Goal: Transaction & Acquisition: Purchase product/service

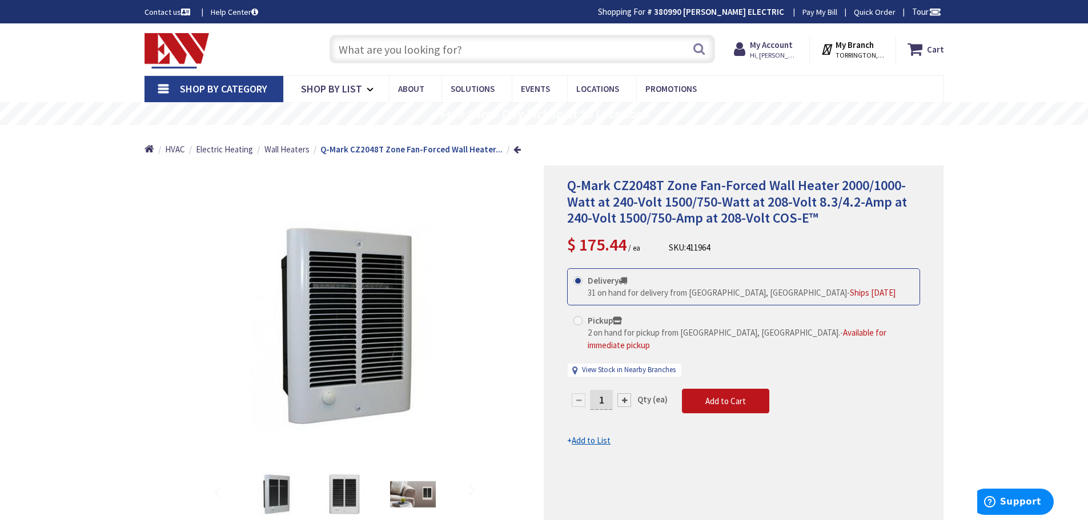
click at [358, 42] on input "text" at bounding box center [521, 49] width 385 height 29
paste input "Lev. ODS10-IDW"
type input "Lev. ODS10-IDW"
click at [697, 54] on button "Search" at bounding box center [698, 49] width 15 height 26
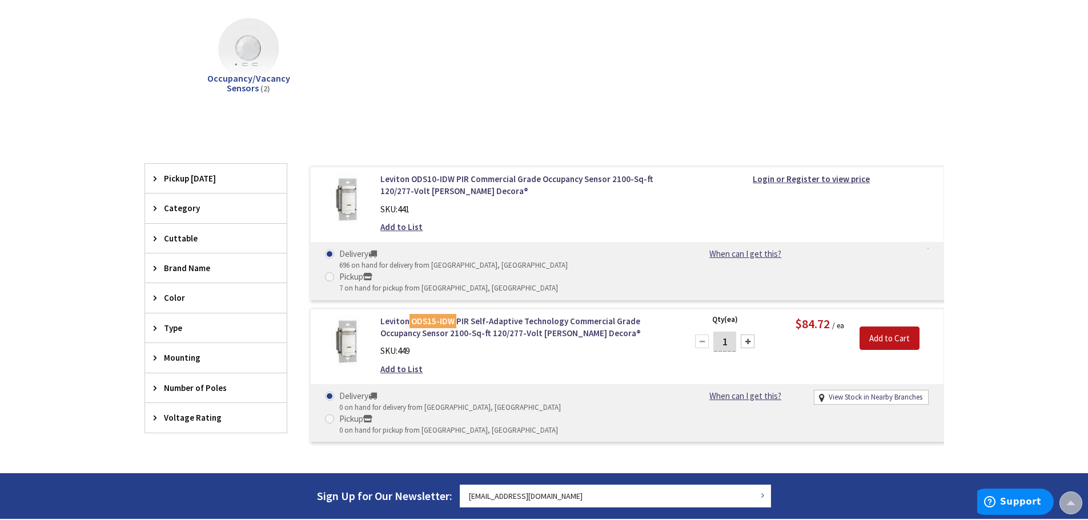
scroll to position [171, 0]
click at [471, 180] on link "Leviton ODS10-IDW PIR Commercial Grade Occupancy Sensor 2100-Sq-ft 120/277-Volt…" at bounding box center [525, 184] width 291 height 25
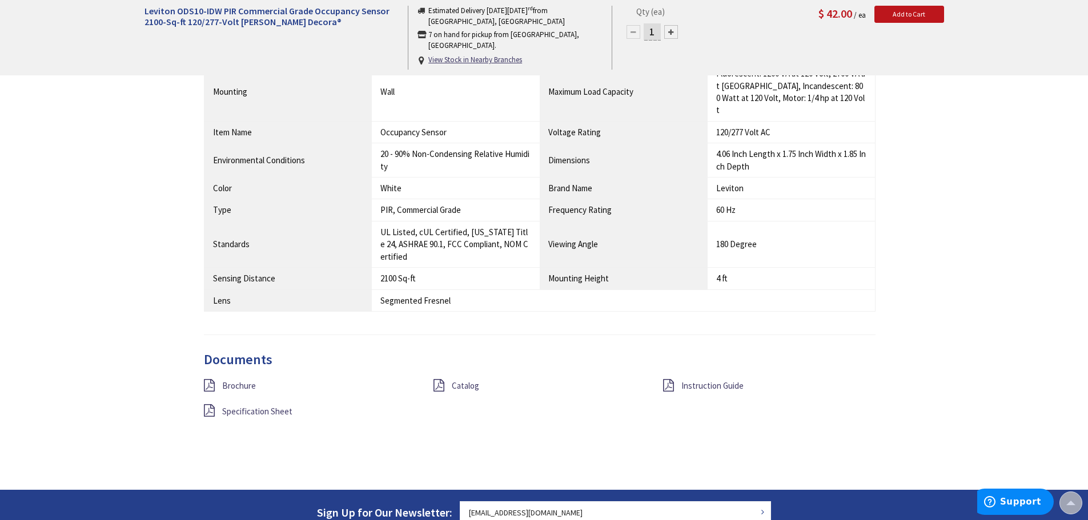
scroll to position [972, 0]
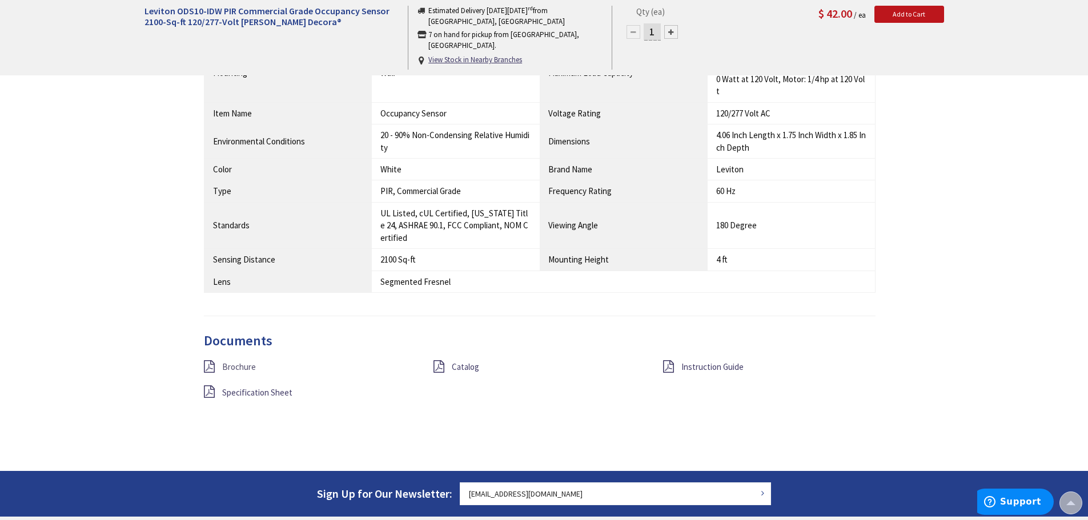
click at [245, 361] on span "Brochure" at bounding box center [239, 366] width 34 height 11
click at [264, 387] on span "Specification Sheet" at bounding box center [257, 392] width 70 height 11
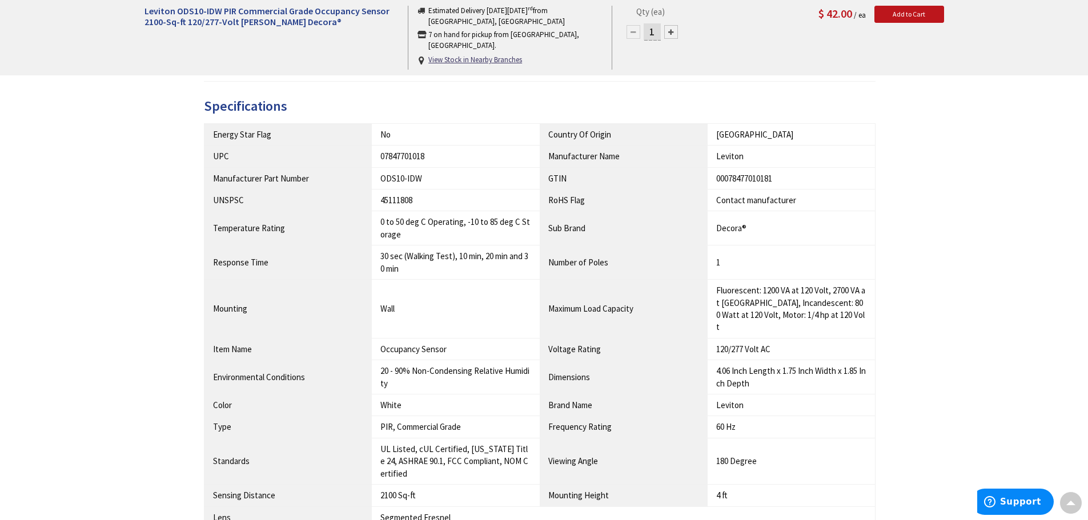
scroll to position [630, 0]
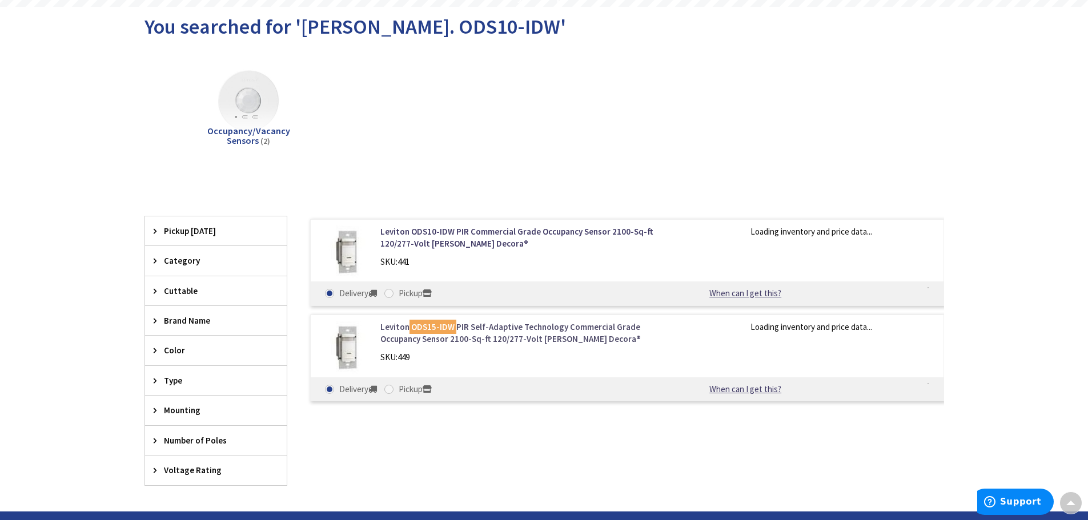
click at [534, 329] on link "Leviton ODS15-IDW PIR Self-Adaptive Technology Commercial Grade Occupancy Senso…" at bounding box center [525, 333] width 291 height 25
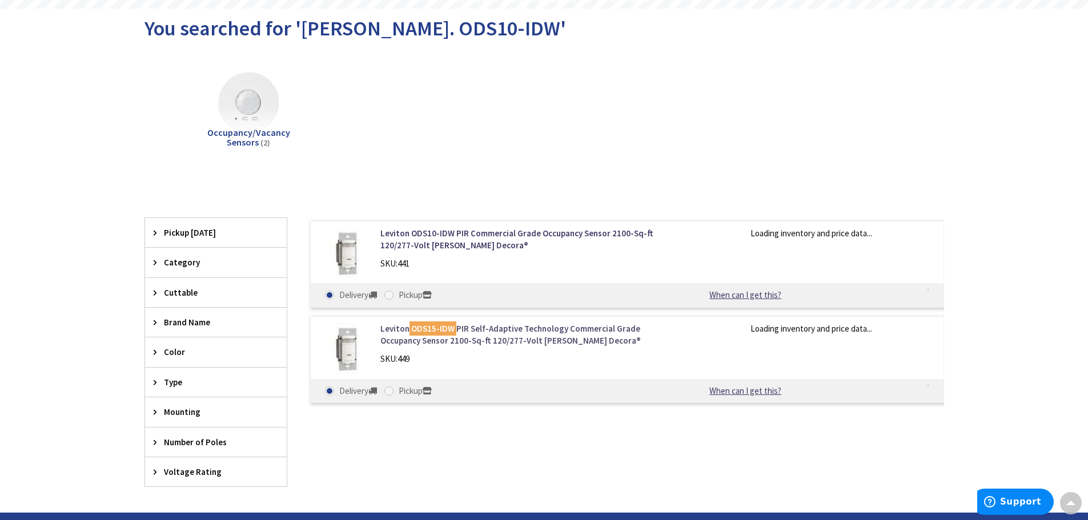
scroll to position [120, 0]
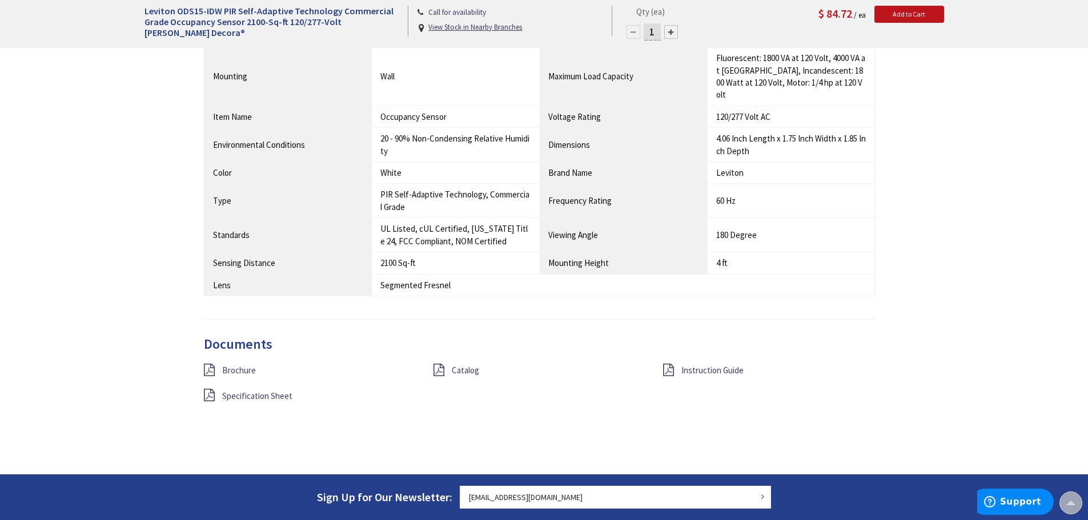
scroll to position [972, 0]
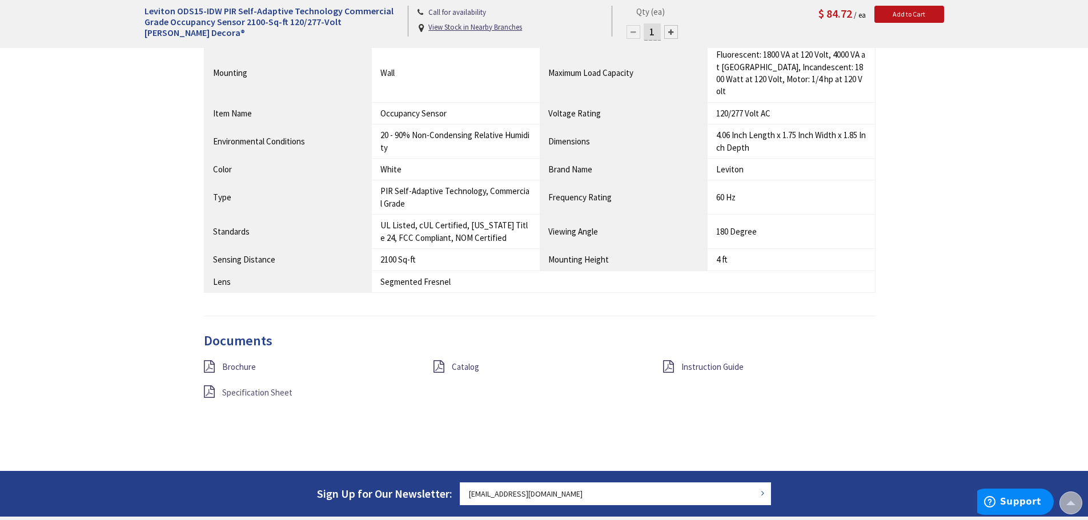
click at [243, 387] on span "Specification Sheet" at bounding box center [257, 392] width 70 height 11
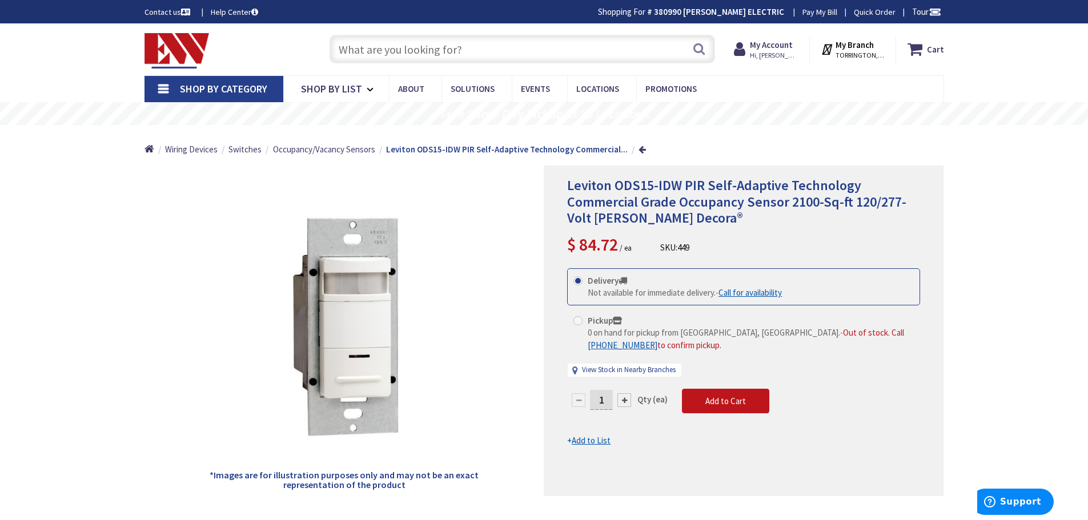
click at [360, 54] on input "text" at bounding box center [521, 49] width 385 height 29
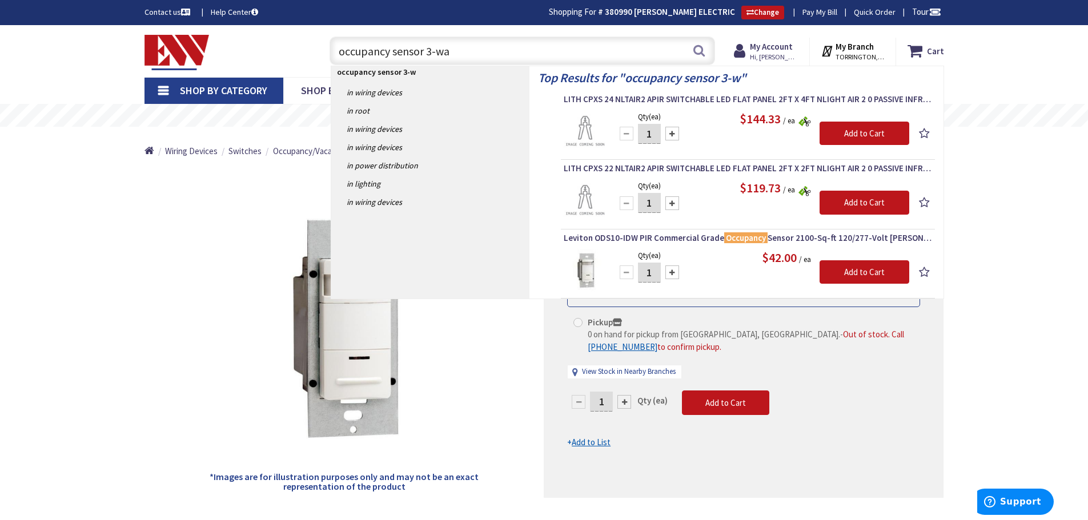
type input "occupancy sensor 3-way"
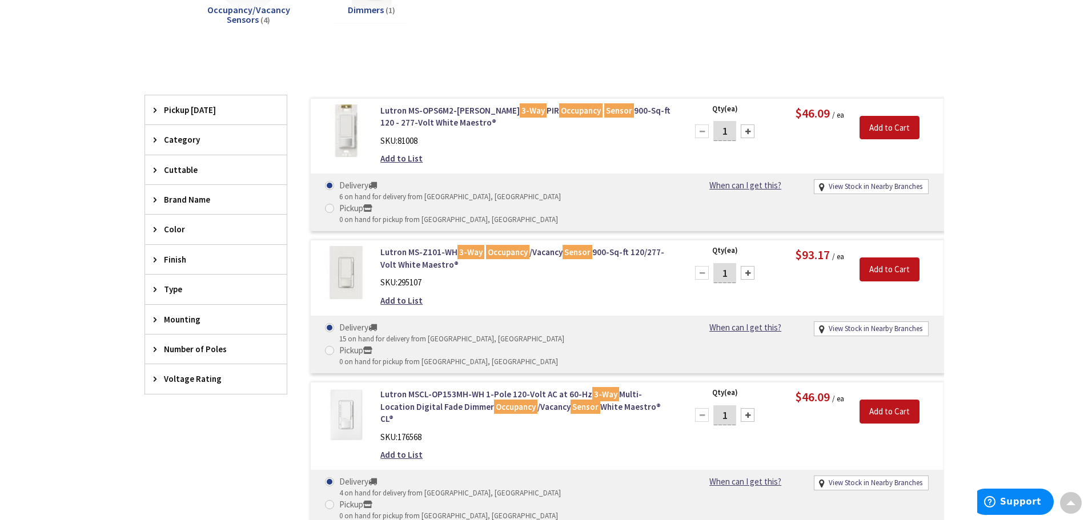
scroll to position [228, 0]
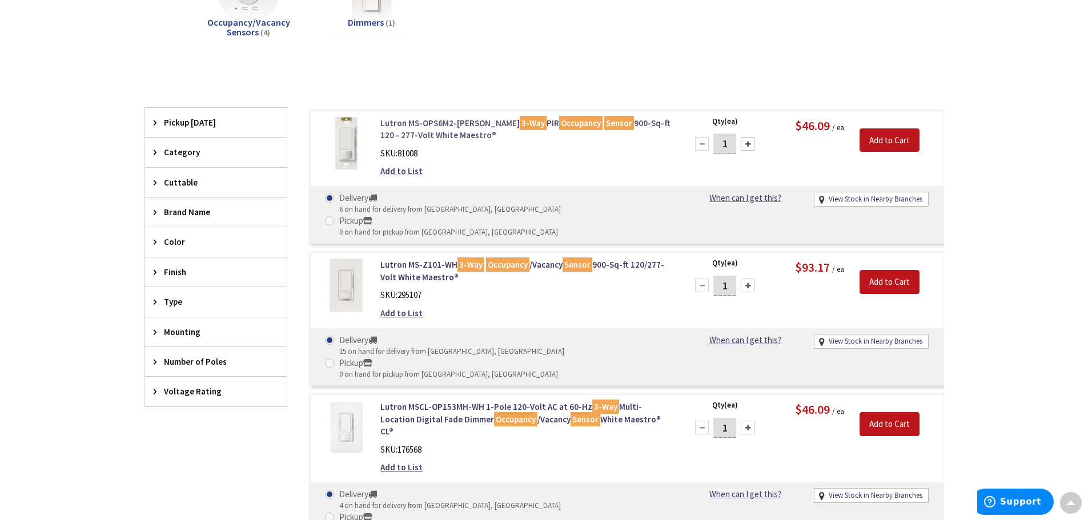
click at [469, 123] on link "Lutron MS-OPS6M2-DV-WH 3-Way PIR Occupancy Sensor 900-Sq-ft 120 - 277-Volt Whit…" at bounding box center [525, 129] width 291 height 25
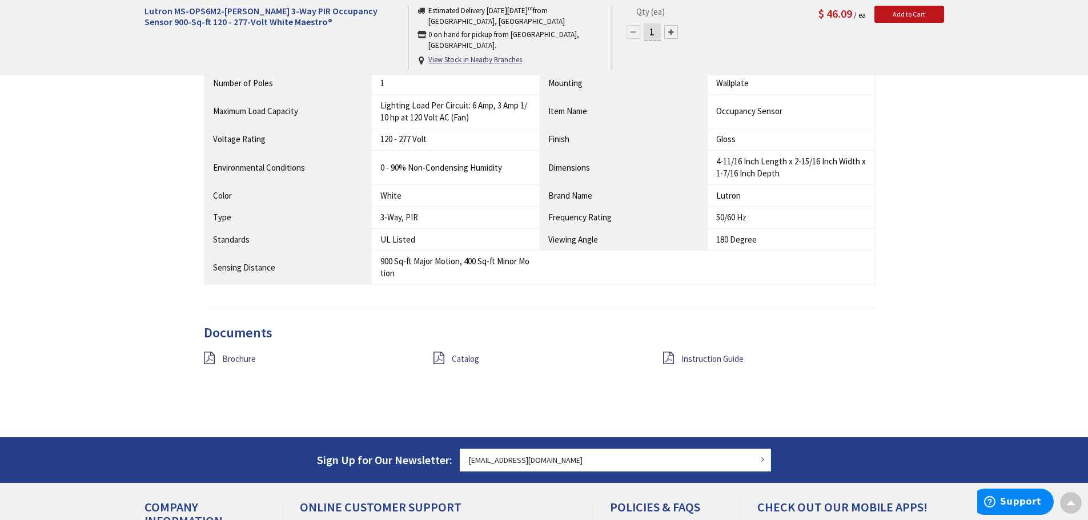
scroll to position [856, 0]
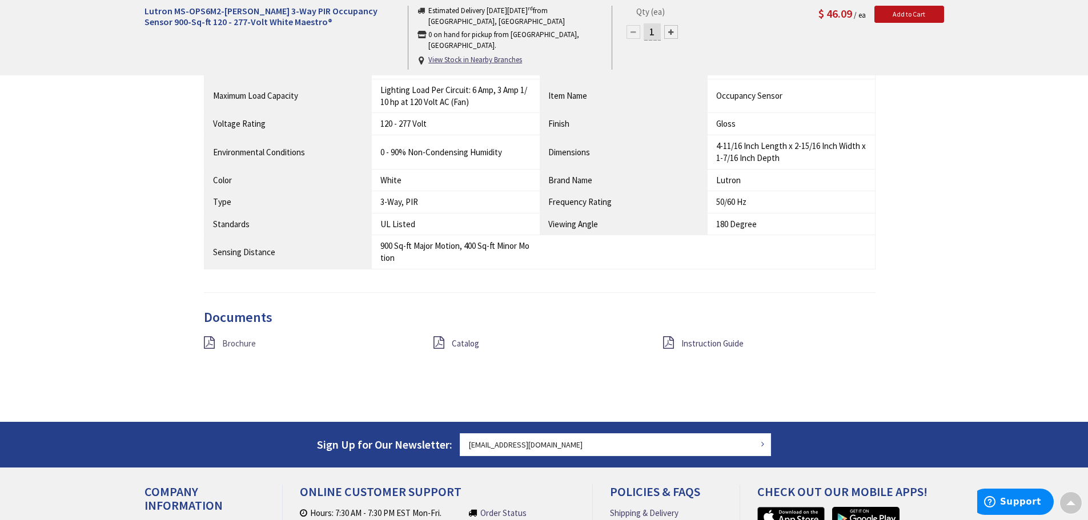
click at [237, 340] on span "Brochure" at bounding box center [239, 343] width 34 height 11
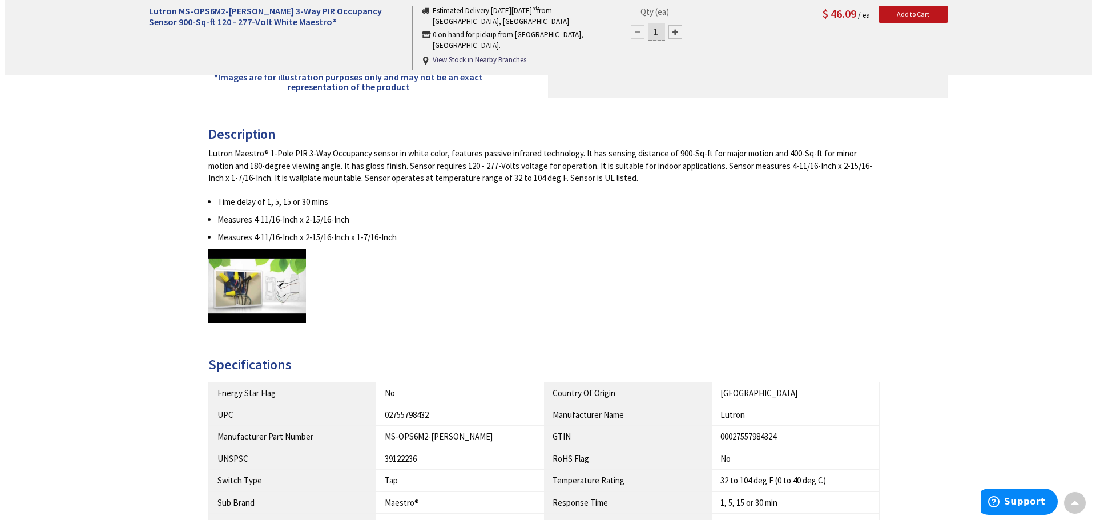
scroll to position [0, 0]
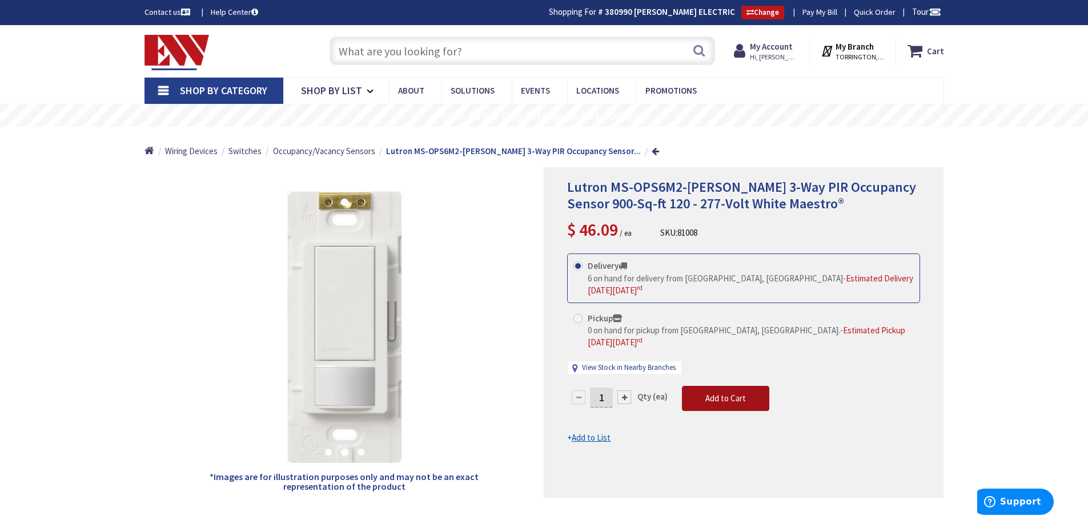
click at [735, 393] on span "Add to Cart" at bounding box center [725, 398] width 41 height 11
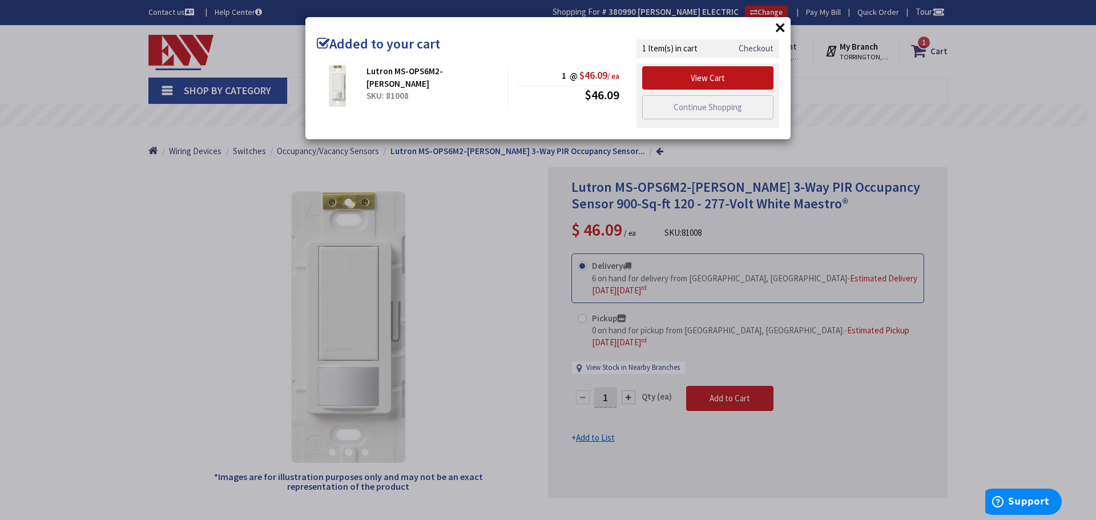
click at [754, 49] on link "Checkout" at bounding box center [756, 48] width 35 height 12
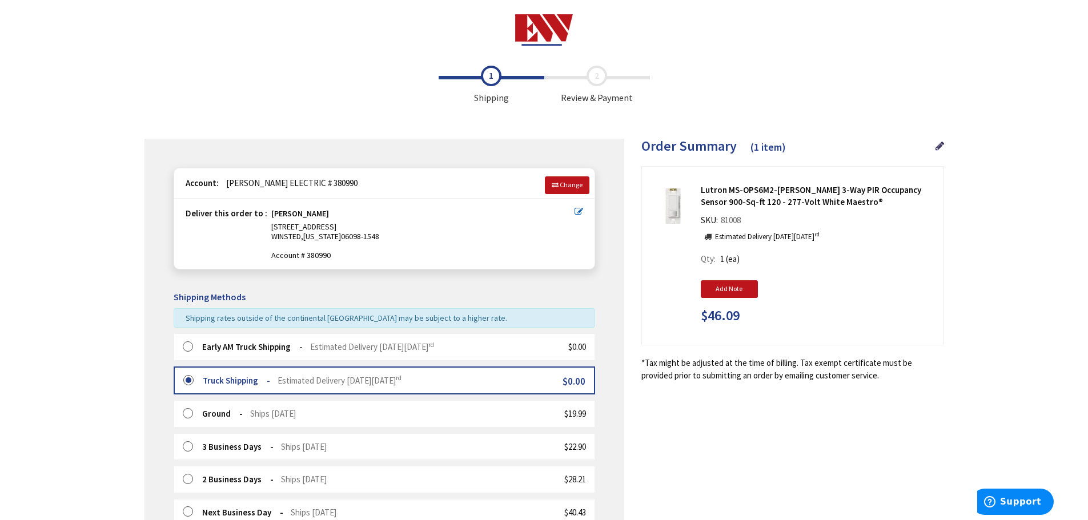
click at [189, 348] on label at bounding box center [192, 346] width 18 height 11
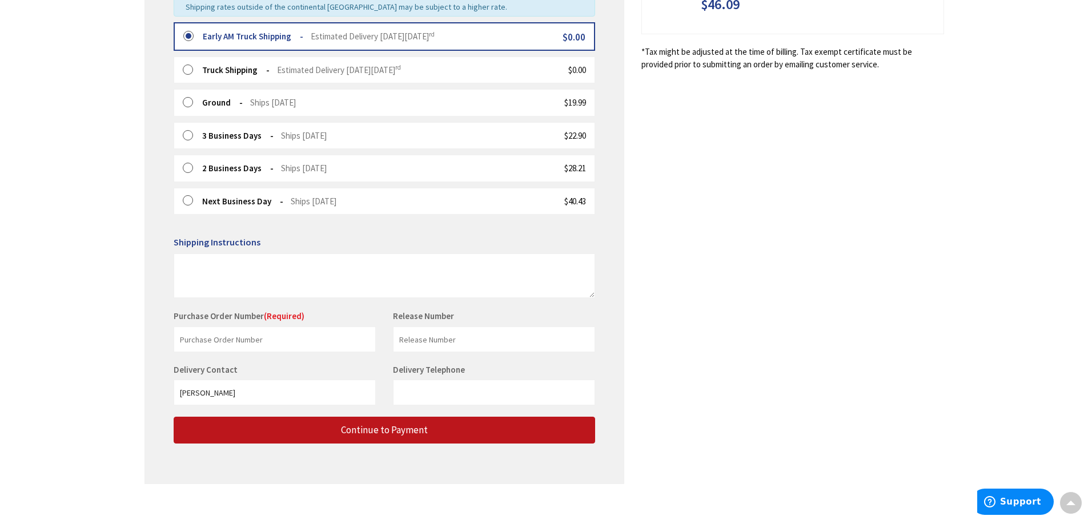
scroll to position [324, 0]
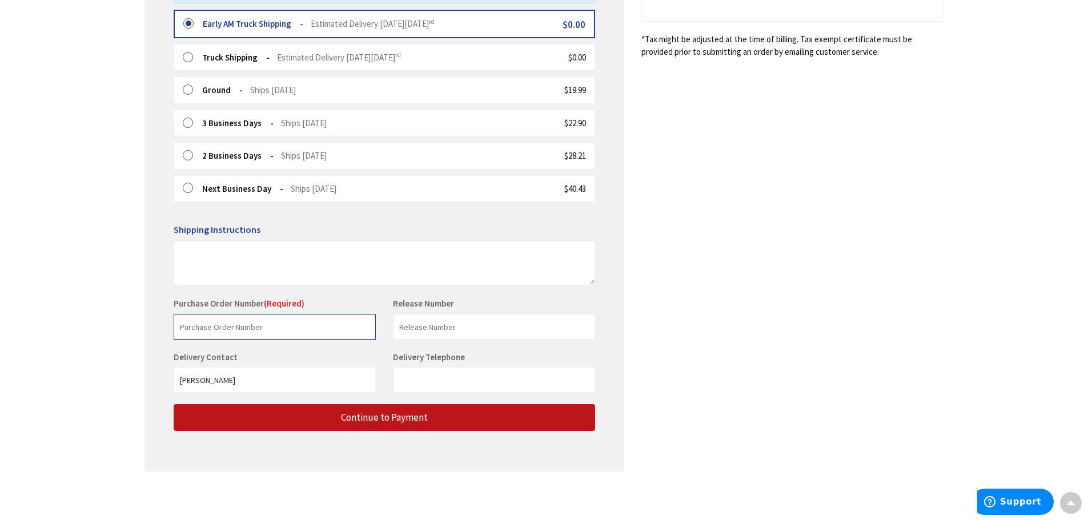
drag, startPoint x: 229, startPoint y: 325, endPoint x: 233, endPoint y: 336, distance: 11.2
click at [229, 325] on input "text" at bounding box center [275, 327] width 202 height 26
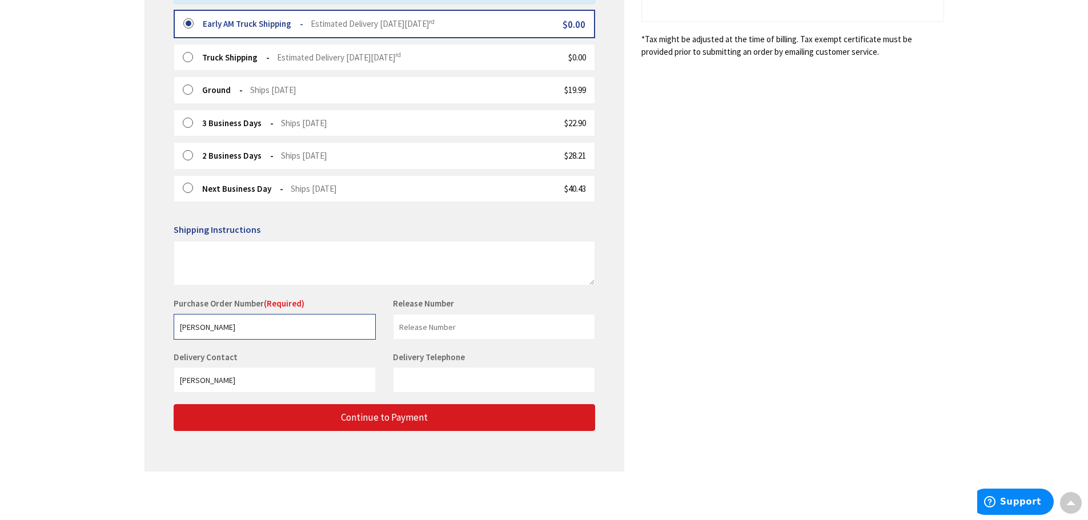
type input "Spargo"
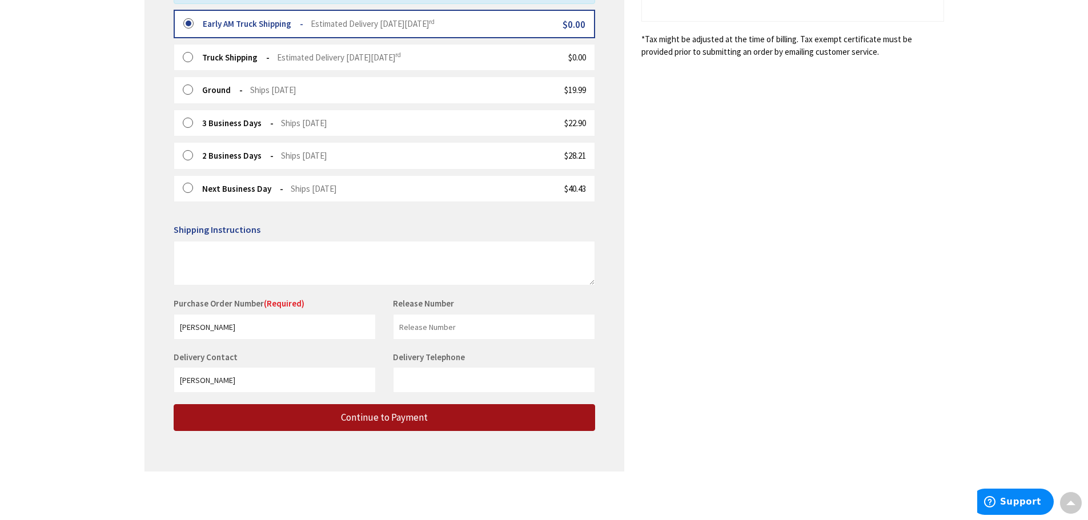
click at [381, 415] on span "Continue to Payment" at bounding box center [384, 417] width 87 height 13
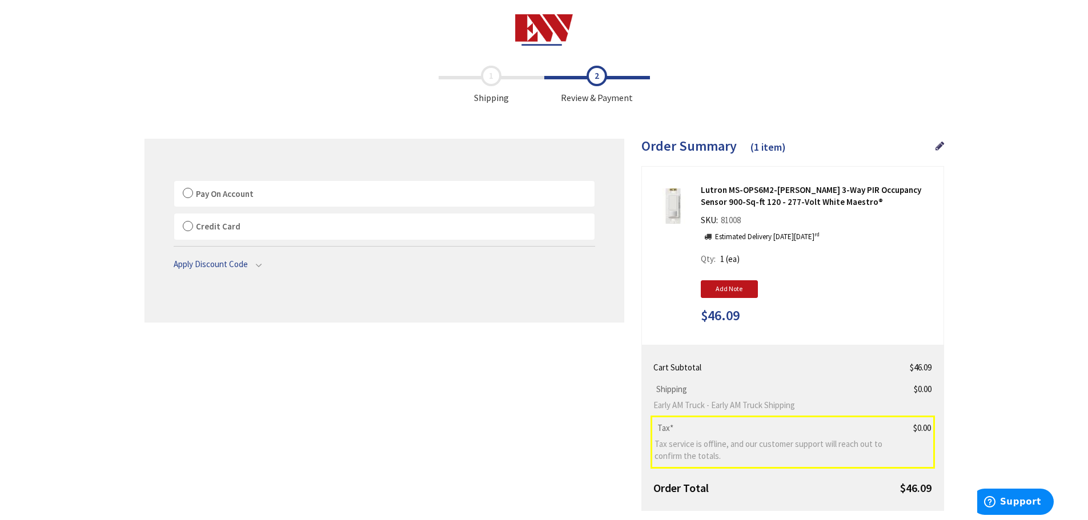
click at [188, 193] on label "Pay On Account" at bounding box center [384, 194] width 420 height 26
click at [174, 183] on input "Pay On Account" at bounding box center [174, 183] width 0 height 0
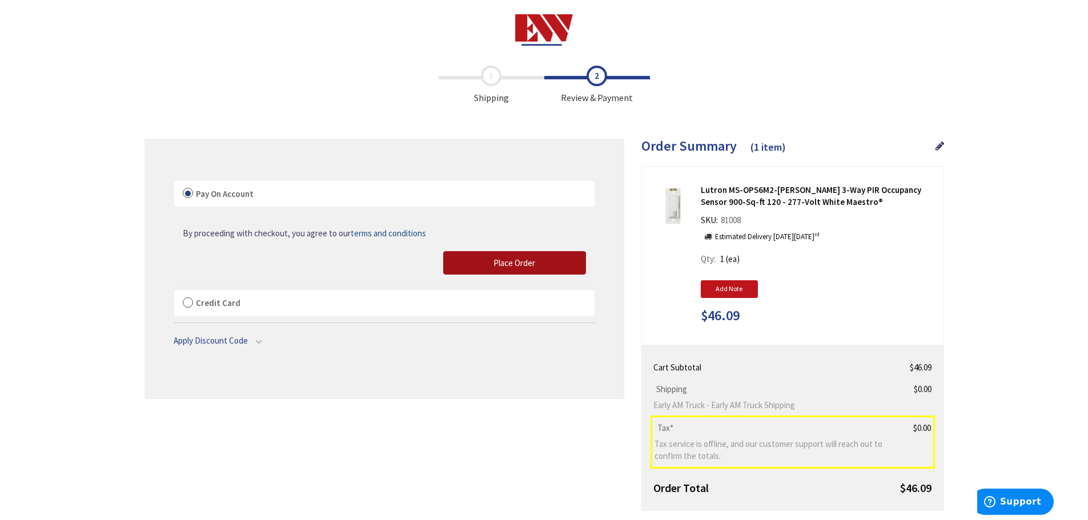
click at [508, 265] on span "Place Order" at bounding box center [514, 262] width 42 height 11
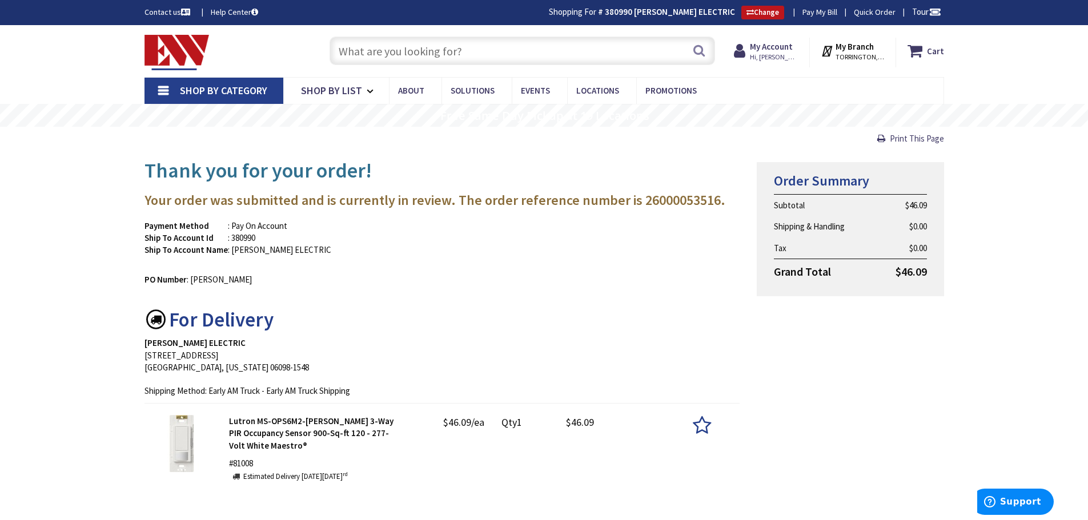
click at [180, 46] on img at bounding box center [176, 52] width 65 height 35
